Goal: Navigation & Orientation: Go to known website

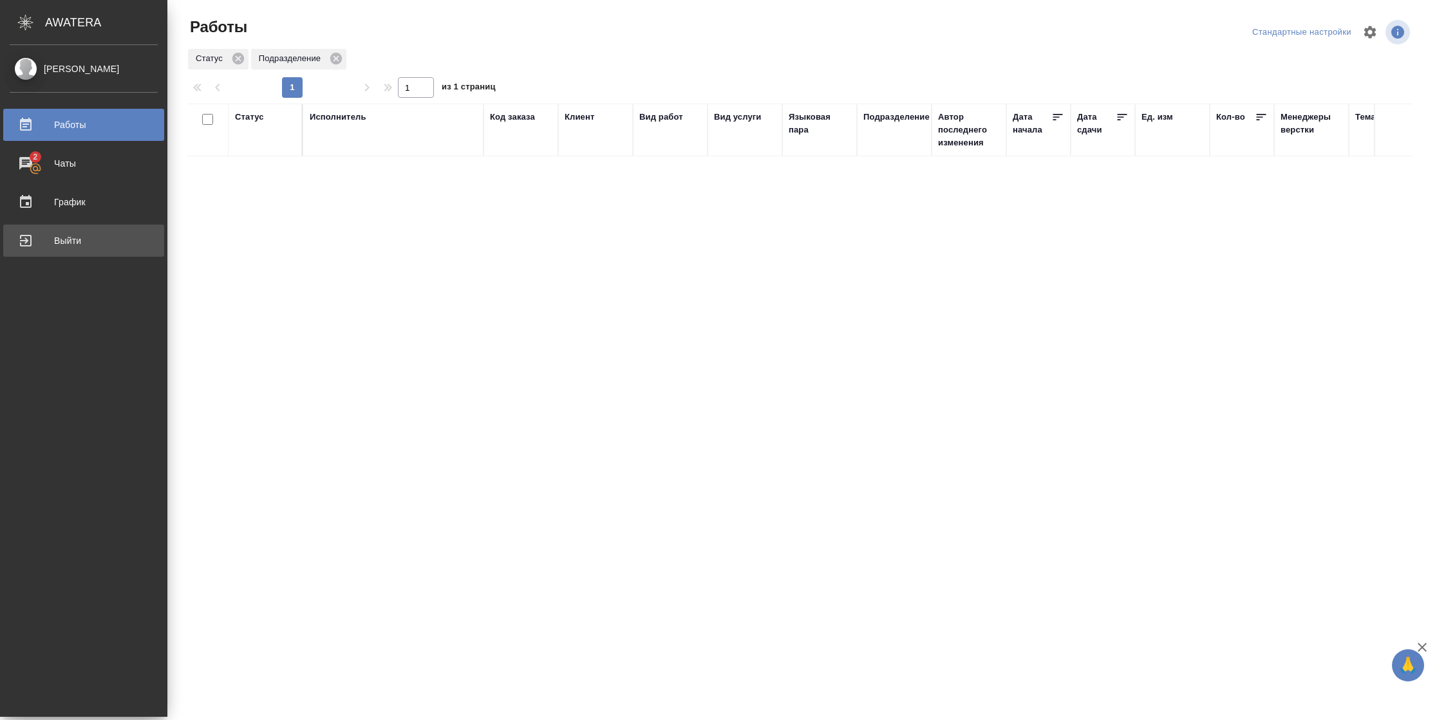
click at [44, 252] on link "Выйти" at bounding box center [83, 241] width 161 height 32
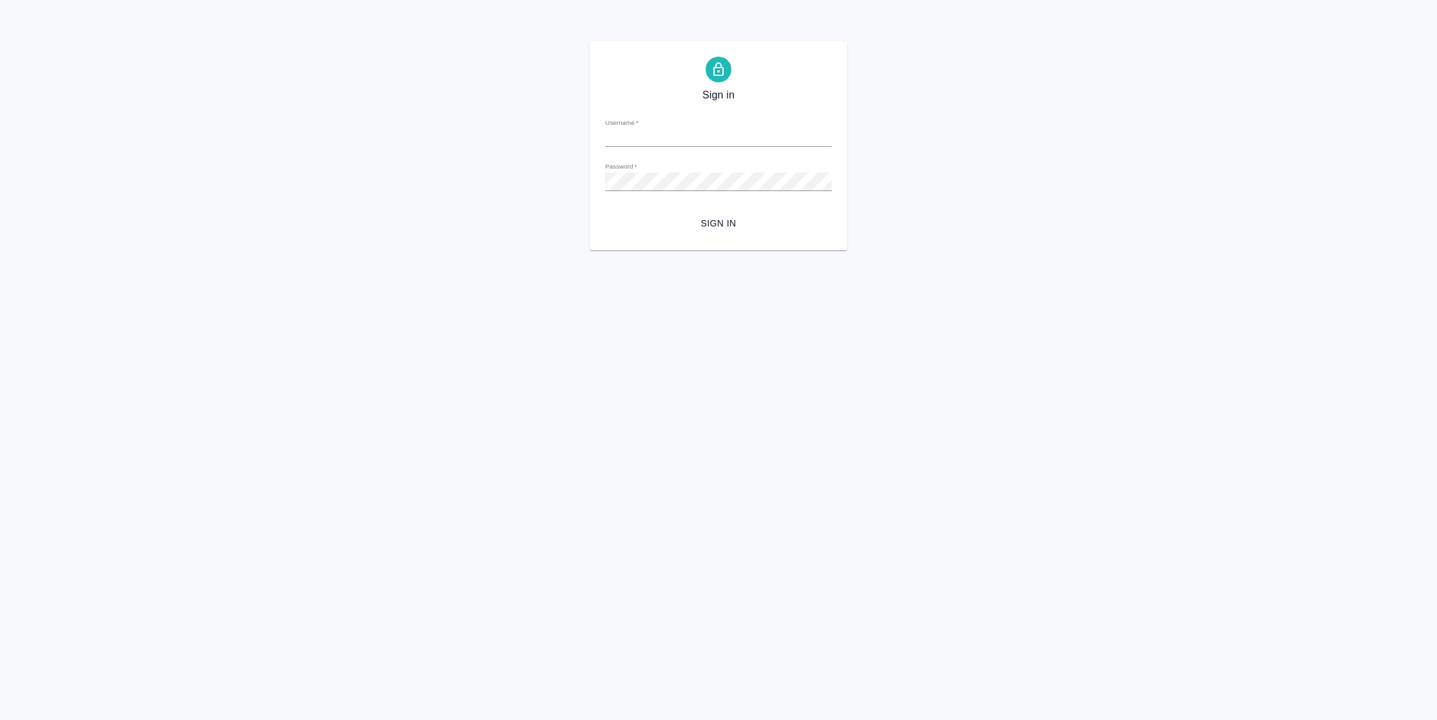
type input "n.vasilyeva@awatera.com"
click at [723, 217] on span "Sign in" at bounding box center [718, 224] width 206 height 16
